Goal: Find specific page/section: Find specific page/section

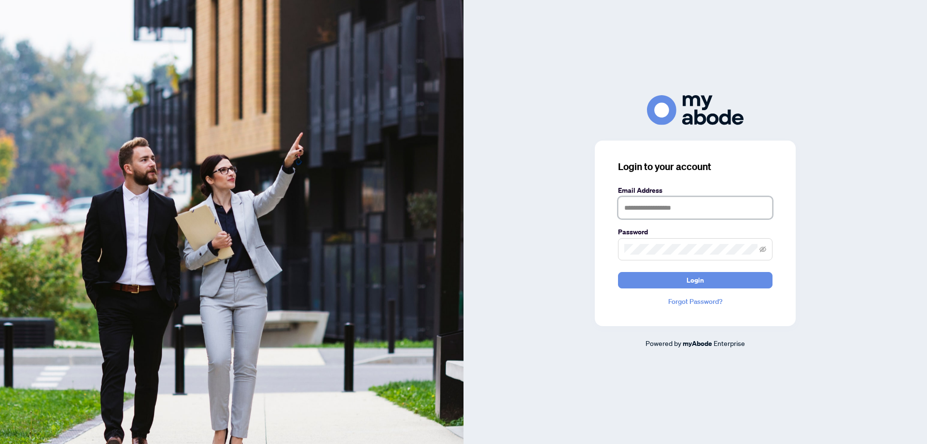
click at [624, 204] on input "text" at bounding box center [695, 208] width 154 height 22
type input "*"
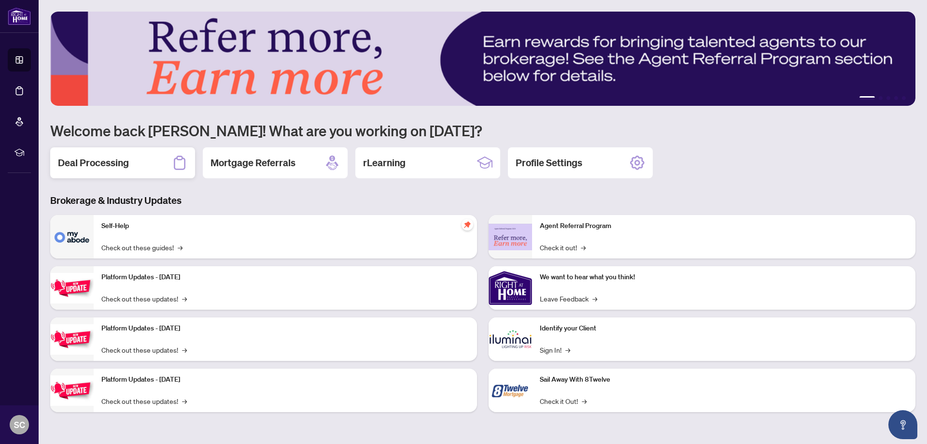
click at [122, 162] on h2 "Deal Processing" at bounding box center [93, 163] width 71 height 14
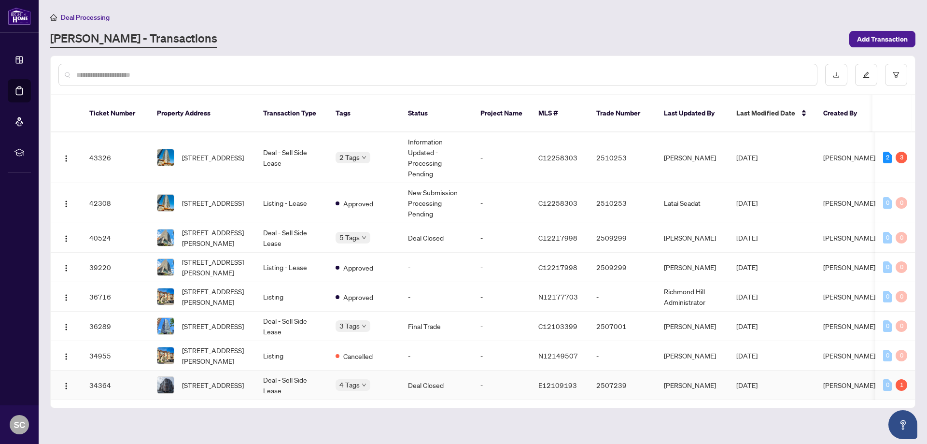
scroll to position [193, 0]
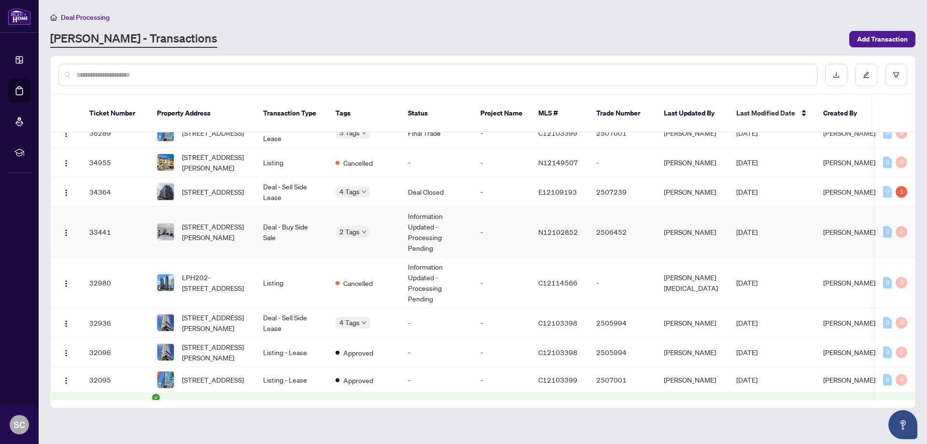
click at [205, 229] on span "13-10060 Keele St, Vaughan, Ontario L6A 4V6, Canada" at bounding box center [215, 231] width 66 height 21
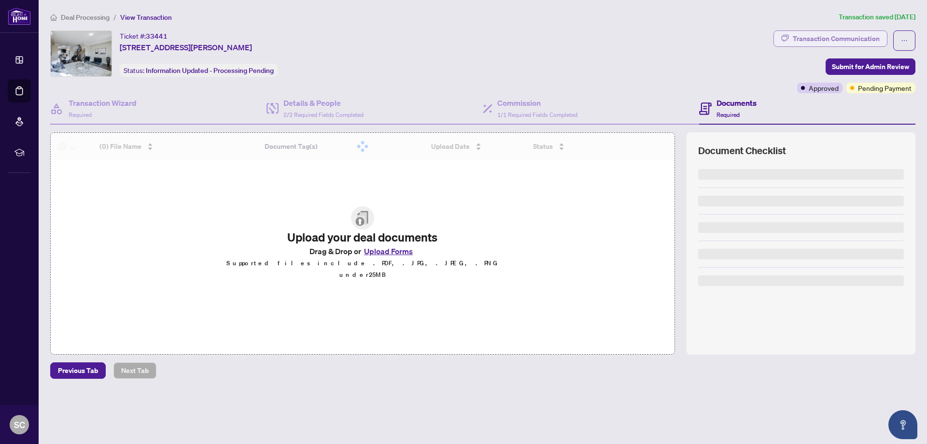
click at [863, 42] on div "Transaction Communication" at bounding box center [836, 38] width 87 height 15
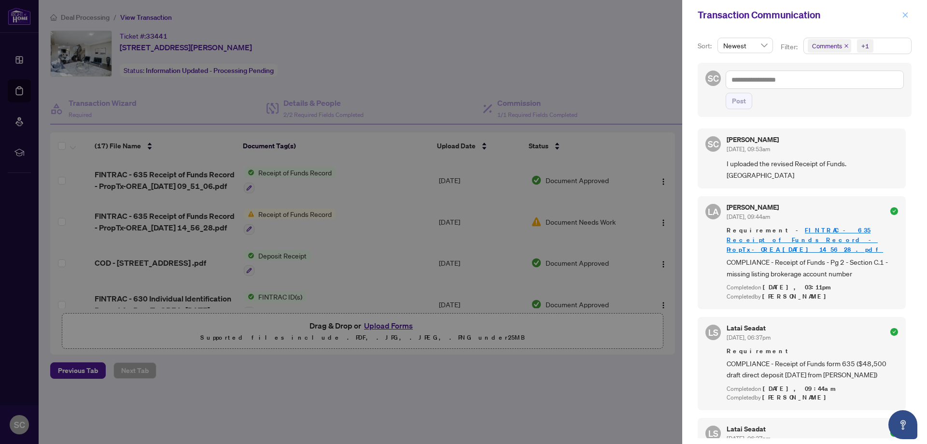
click at [909, 12] on button "button" at bounding box center [905, 15] width 13 height 12
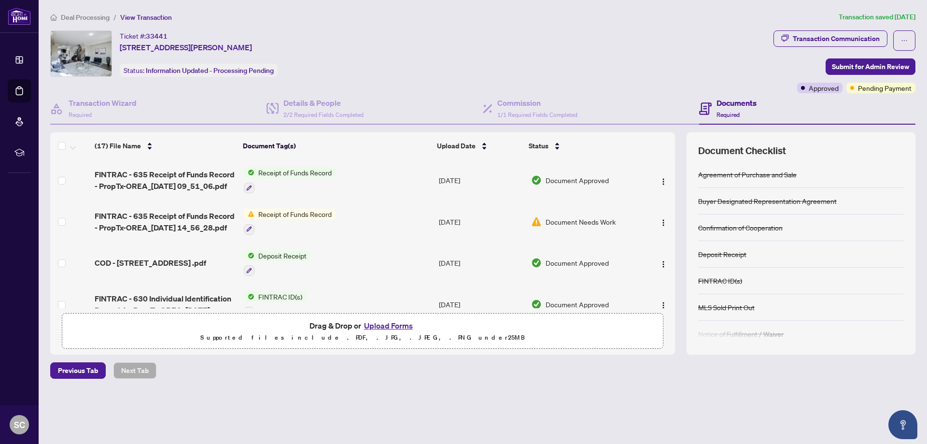
click at [654, 34] on div "Ticket #: 33441 13-10060 Keele St, Vaughan, Ontario L6A 4V6, Canada Status: Inf…" at bounding box center [409, 53] width 719 height 46
